Goal: Task Accomplishment & Management: Complete application form

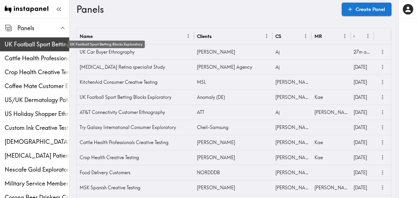
click at [32, 48] on span "UK Football Sport Betting Blocks Exploratory" at bounding box center [37, 44] width 65 height 8
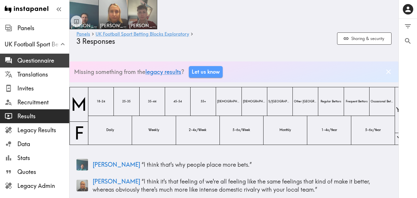
click at [35, 60] on span "Questionnaire" at bounding box center [43, 61] width 52 height 8
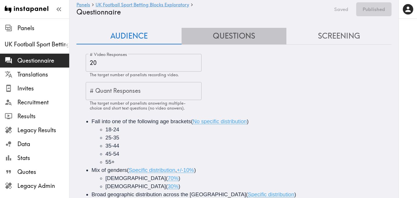
click at [228, 39] on button "Questions" at bounding box center [234, 36] width 105 height 17
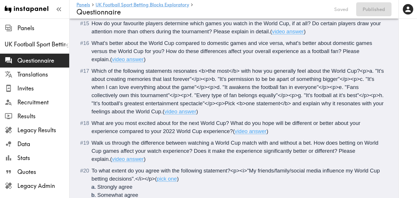
scroll to position [778, 0]
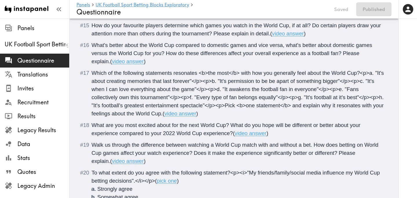
click at [277, 82] on span "Which of the following statements resonates <b>the most</b> with how you genera…" at bounding box center [239, 93] width 294 height 47
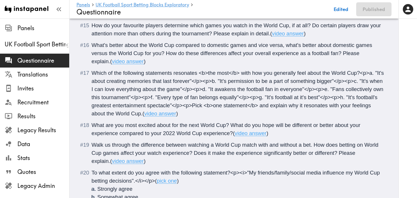
click at [268, 88] on span "Which of the following statements resonates <b>the most</b> with how you genera…" at bounding box center [239, 93] width 294 height 47
click at [305, 99] on span "Which of the following statements resonates <b>the most</b> with how you genera…" at bounding box center [239, 93] width 294 height 47
click at [262, 83] on span "Which of the following statements resonates <b>the most</b> with how you genera…" at bounding box center [239, 93] width 294 height 47
click at [376, 12] on button "Publish" at bounding box center [377, 9] width 30 height 14
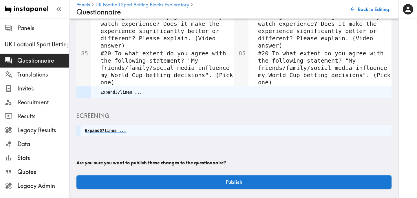
scroll to position [476, 0]
click at [183, 178] on button "Publish" at bounding box center [234, 181] width 315 height 13
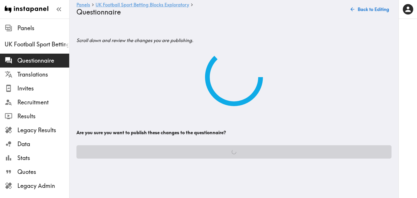
scroll to position [0, 0]
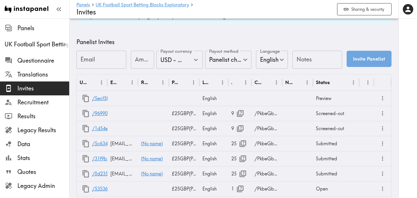
scroll to position [283, 0]
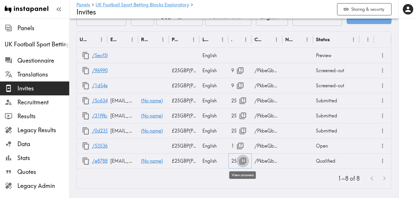
click at [242, 161] on icon "button" at bounding box center [243, 161] width 8 height 8
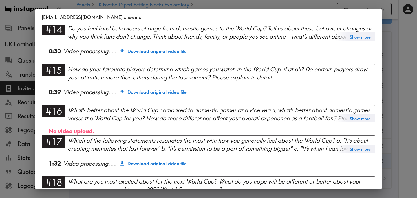
scroll to position [930, 0]
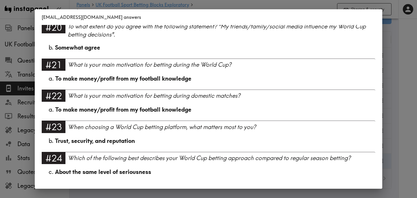
click at [398, 91] on div "[EMAIL_ADDRESS][DOMAIN_NAME] answers Language English Segment 35-44 [DEMOGRAPHI…" at bounding box center [208, 99] width 417 height 198
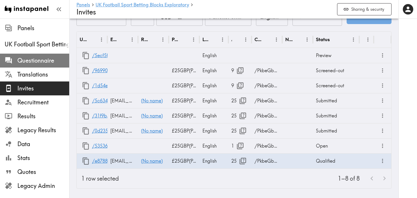
click at [46, 63] on span "Questionnaire" at bounding box center [43, 61] width 52 height 8
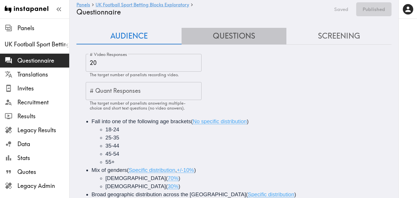
click at [233, 38] on button "Questions" at bounding box center [234, 36] width 105 height 17
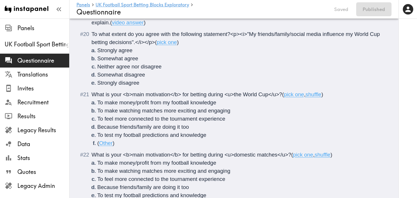
scroll to position [1111, 0]
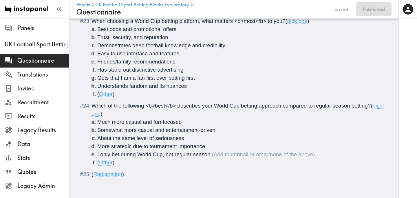
click at [138, 156] on span "I only bet during World Cup, not regular season" at bounding box center [153, 154] width 113 height 6
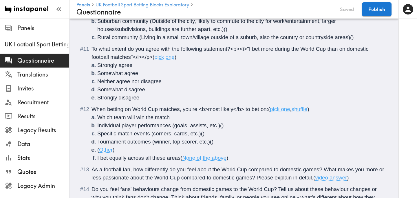
scroll to position [588, 0]
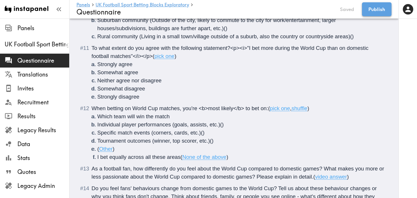
click at [385, 9] on button "Publish" at bounding box center [377, 9] width 30 height 14
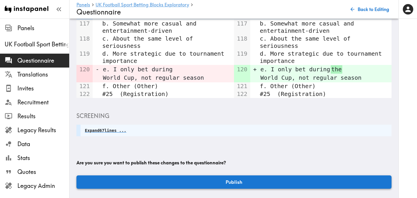
click at [241, 181] on button "Publish" at bounding box center [234, 181] width 315 height 13
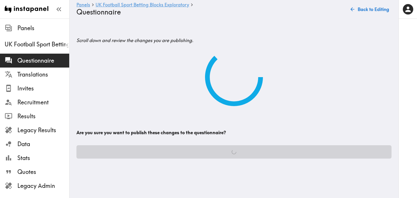
scroll to position [0, 0]
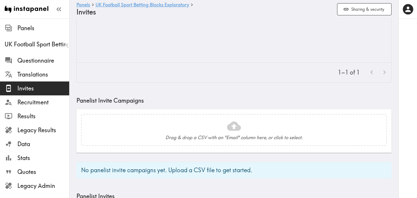
scroll to position [283, 0]
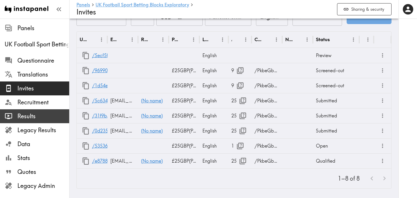
click at [30, 116] on span "Results" at bounding box center [43, 116] width 52 height 8
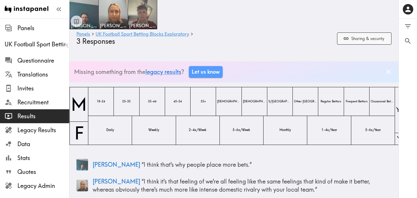
click at [348, 37] on icon "button" at bounding box center [346, 39] width 6 height 6
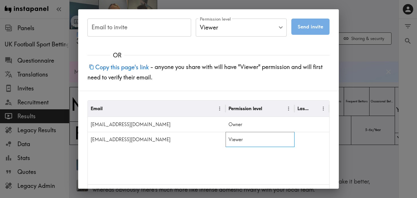
click at [238, 142] on div "Viewer" at bounding box center [260, 139] width 69 height 15
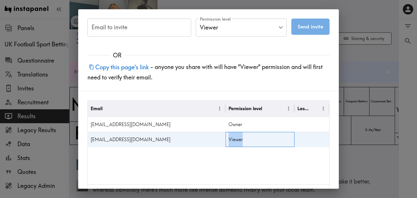
click at [238, 142] on div "Viewer" at bounding box center [260, 139] width 69 height 15
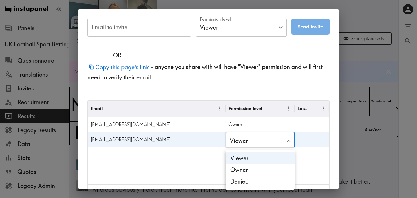
click at [208, 170] on div at bounding box center [208, 99] width 417 height 198
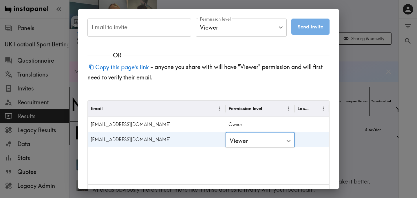
click at [207, 170] on div "Email Permission level Last Viewed [EMAIL_ADDRESS][DOMAIN_NAME] Owner [EMAIL_AD…" at bounding box center [209, 143] width 242 height 84
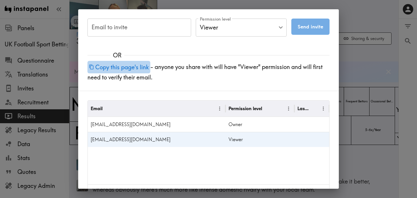
click at [130, 69] on button "Copy this page's link" at bounding box center [119, 67] width 63 height 12
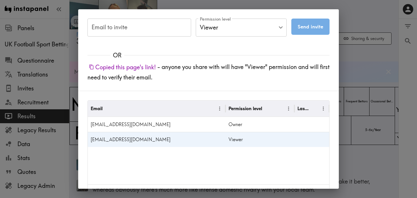
click at [350, 68] on div "Email to invite Email to invite Permission level Viewer Viewer Permission level…" at bounding box center [208, 99] width 417 height 198
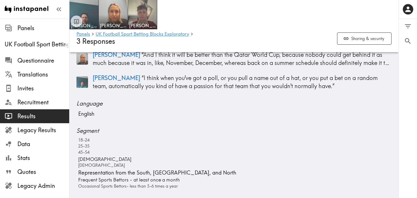
scroll to position [21, 0]
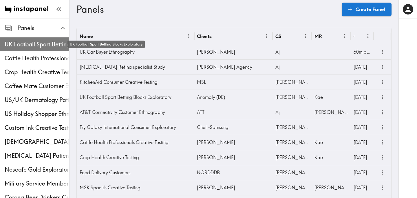
click at [30, 44] on span "UK Football Sport Betting Blocks Exploratory" at bounding box center [37, 44] width 65 height 8
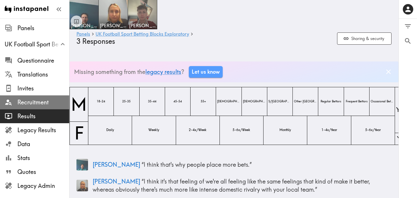
click at [36, 104] on span "Recruitment" at bounding box center [43, 102] width 52 height 8
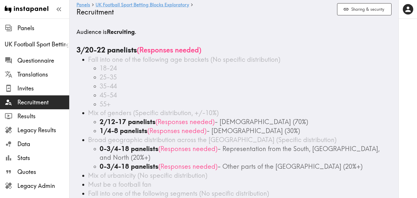
scroll to position [165, 0]
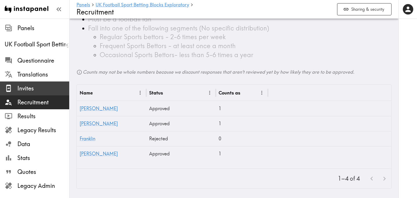
click at [35, 85] on span "Invites" at bounding box center [43, 88] width 52 height 8
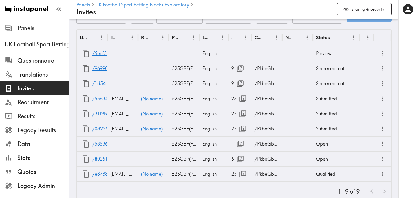
scroll to position [298, 0]
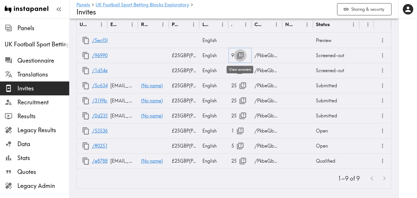
click at [242, 57] on icon "button" at bounding box center [240, 55] width 7 height 7
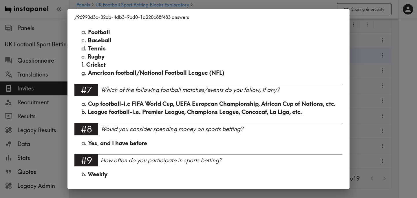
scroll to position [340, 0]
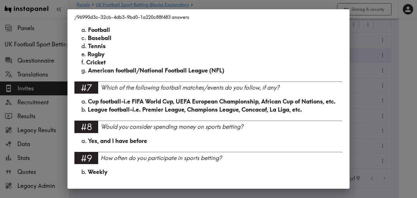
click at [395, 82] on div "/96990d3c-32cb-4db3-9bd0-1a220c88f483 answers Language English #1 There is a ne…" at bounding box center [208, 99] width 417 height 198
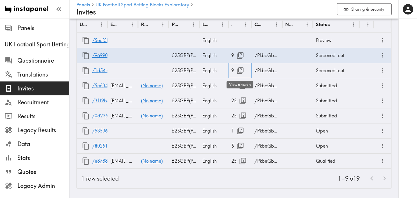
click at [244, 69] on icon "button" at bounding box center [240, 71] width 8 height 8
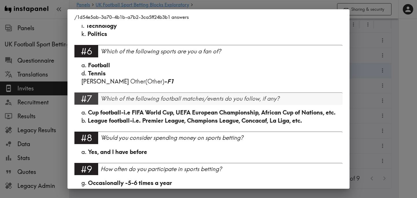
scroll to position [324, 0]
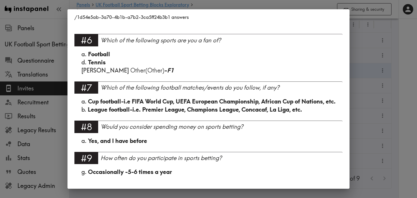
click at [402, 90] on div "/1d54e5ab-3a70-4b1b-a7b2-3ca5ff24b3b1 answers Language English #1 There is a ne…" at bounding box center [208, 99] width 417 height 198
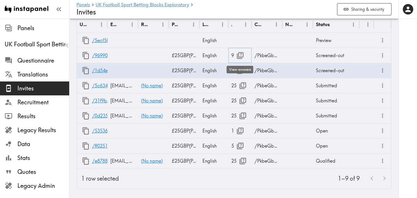
click at [239, 56] on icon "button" at bounding box center [240, 56] width 8 height 8
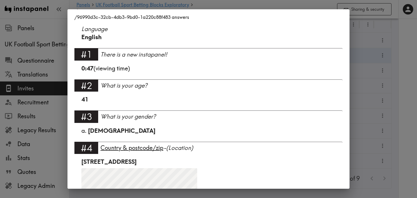
scroll to position [340, 0]
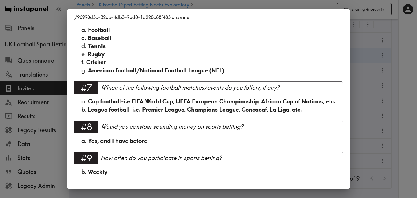
click at [403, 62] on div "/96990d3c-32cb-4db3-9bd0-1a220c88f483 answers Language English #1 There is a ne…" at bounding box center [208, 99] width 417 height 198
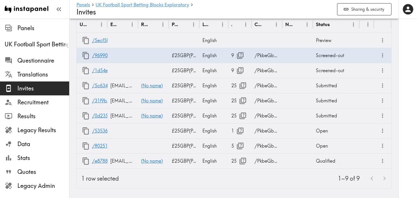
click at [403, 59] on div at bounding box center [408, 99] width 19 height 198
click at [244, 145] on icon "button" at bounding box center [243, 146] width 8 height 8
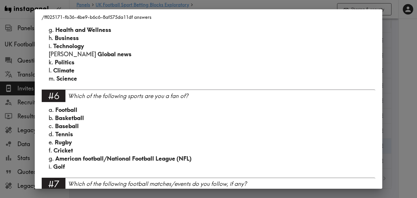
scroll to position [544, 0]
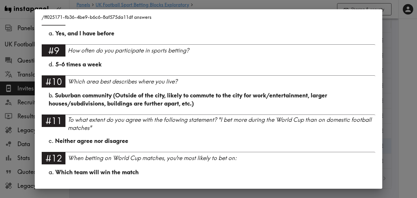
click at [397, 95] on div "/ff025171-fb36-4be9-b6c6-8af575da11df answers Language English Segment 25-35 Ma…" at bounding box center [208, 99] width 417 height 198
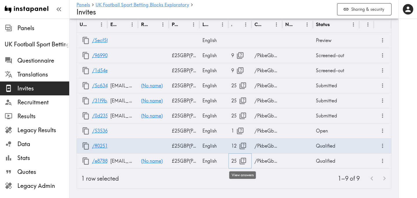
click at [238, 162] on button "button" at bounding box center [243, 161] width 12 height 12
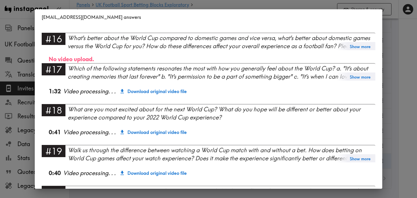
scroll to position [930, 0]
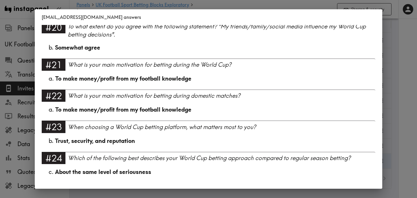
click at [403, 94] on div "drfrank.umenze@gmail.com answers Language English Segment 35-44 Male Representa…" at bounding box center [208, 99] width 417 height 198
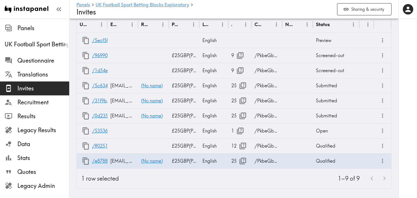
click at [265, 178] on div "1–9 of 9" at bounding box center [257, 179] width 268 height 20
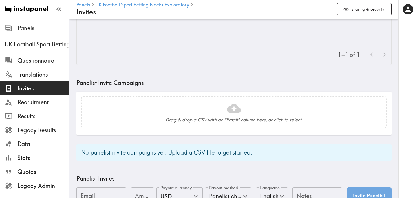
scroll to position [97, 0]
